Goal: Find specific page/section: Find specific page/section

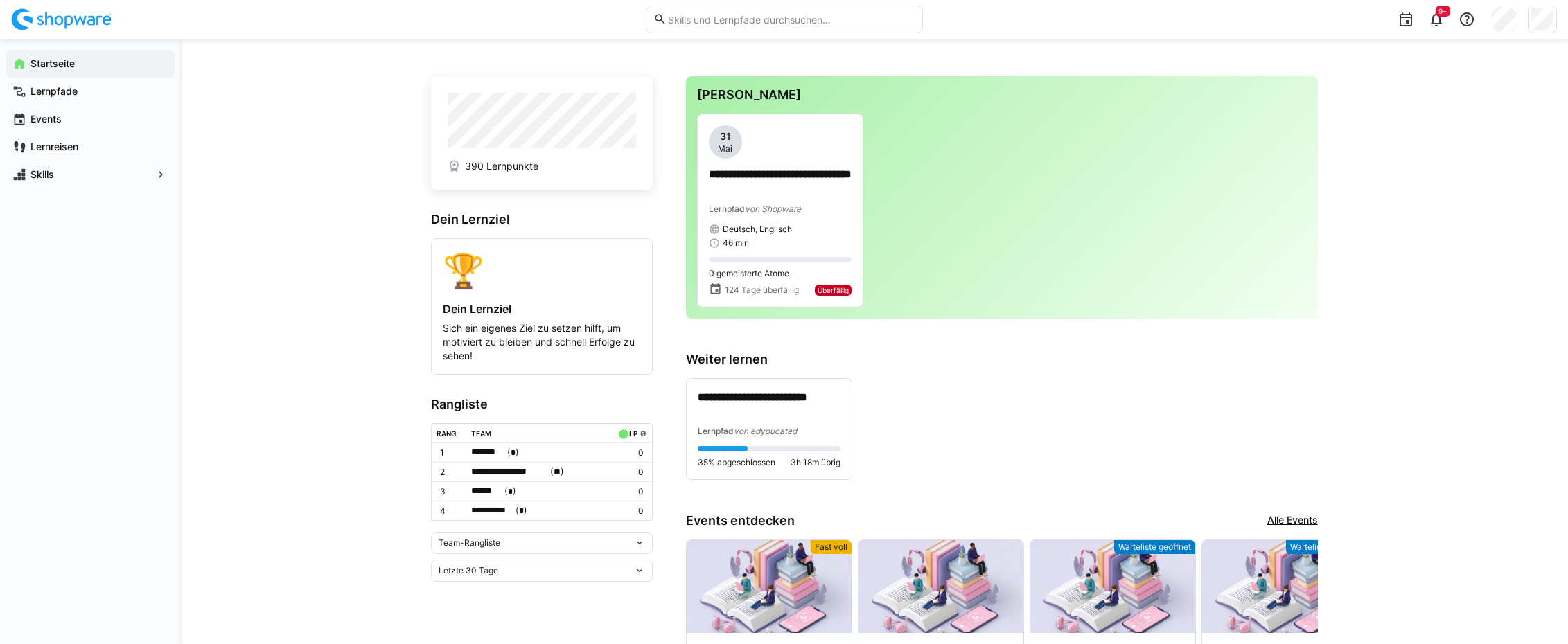
click at [674, 16] on input "text" at bounding box center [791, 19] width 248 height 13
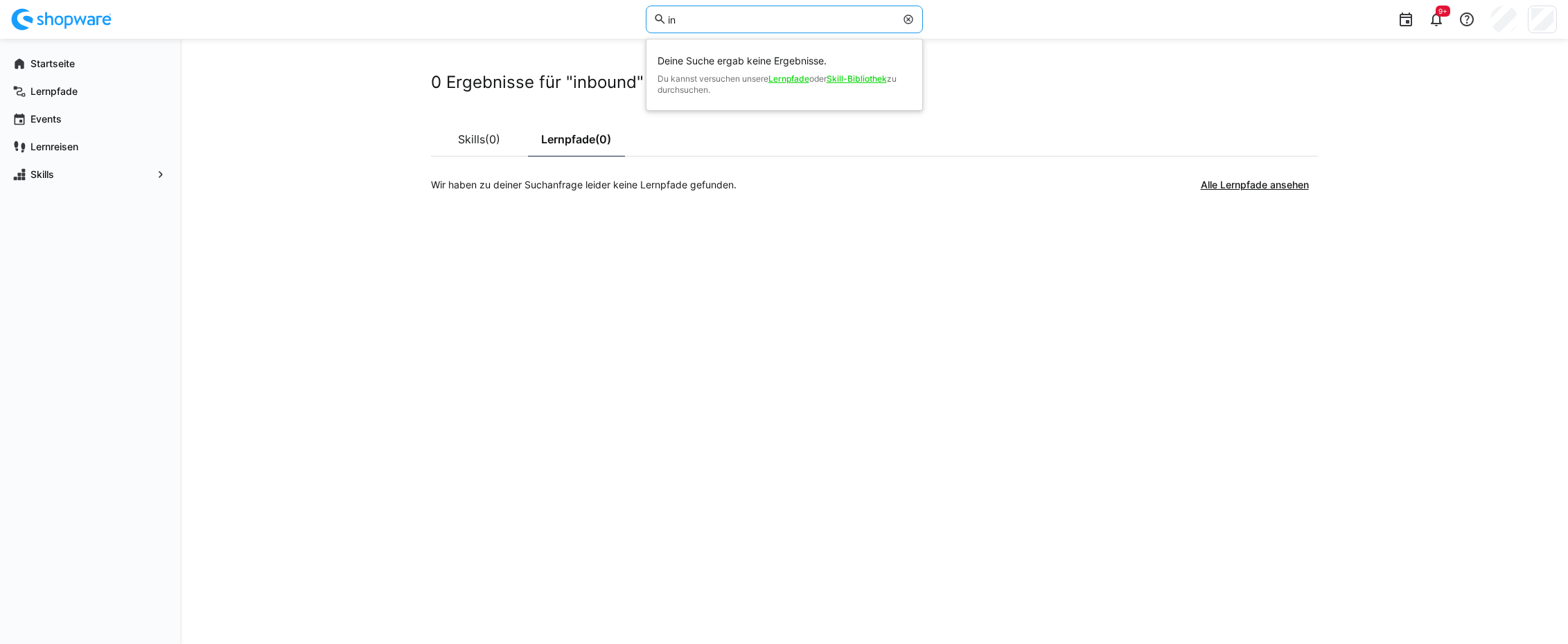
type input "i"
click at [0, 0] on app-navigation-label "Lernreisen" at bounding box center [0, 0] width 0 height 0
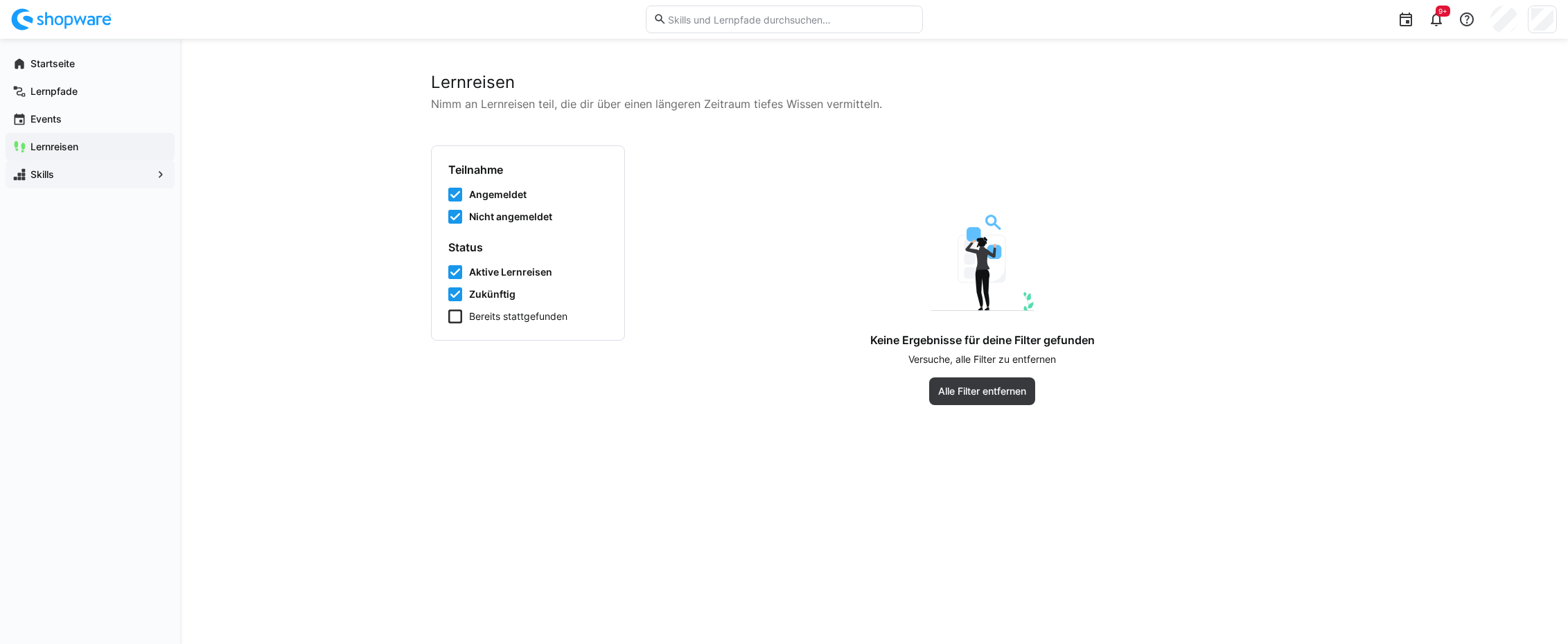
click at [58, 166] on div "Skills" at bounding box center [90, 175] width 169 height 28
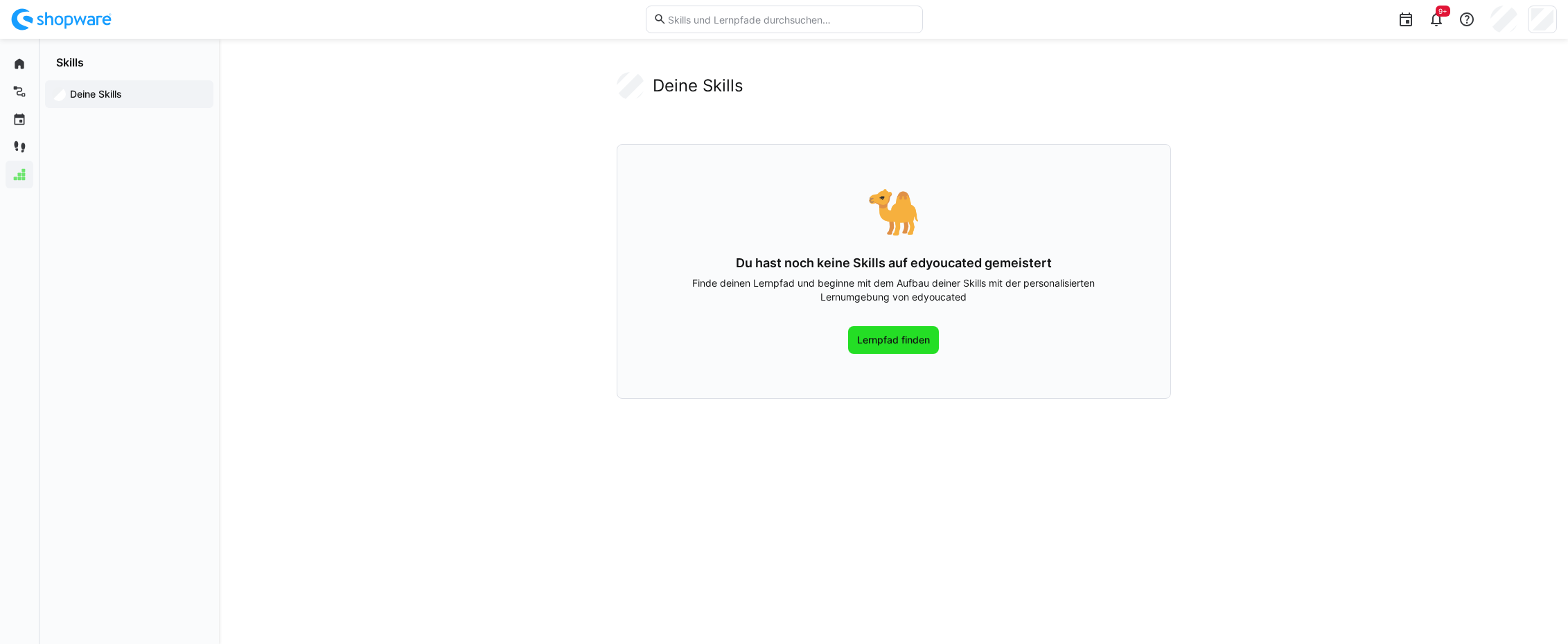
click at [858, 330] on span "Lernpfad finden" at bounding box center [894, 340] width 91 height 28
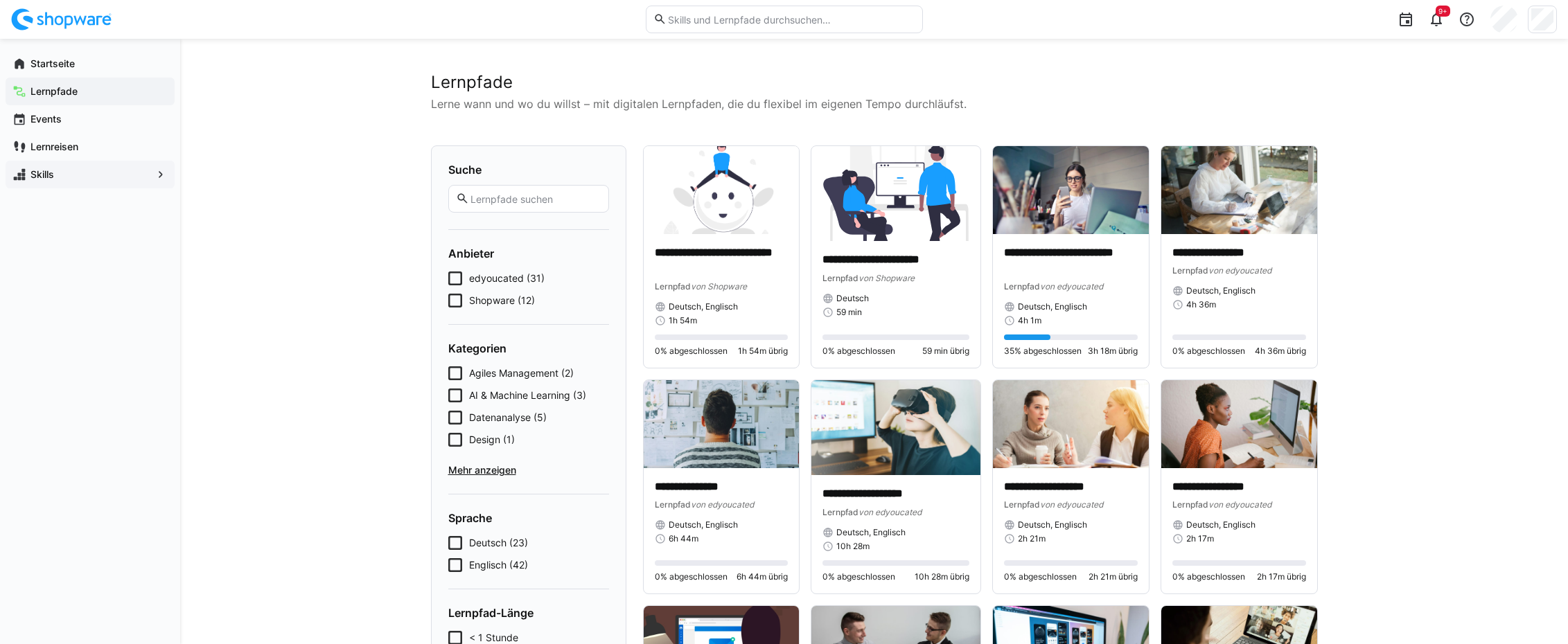
click at [728, 19] on input "text" at bounding box center [791, 19] width 248 height 13
